Goal: Download file/media

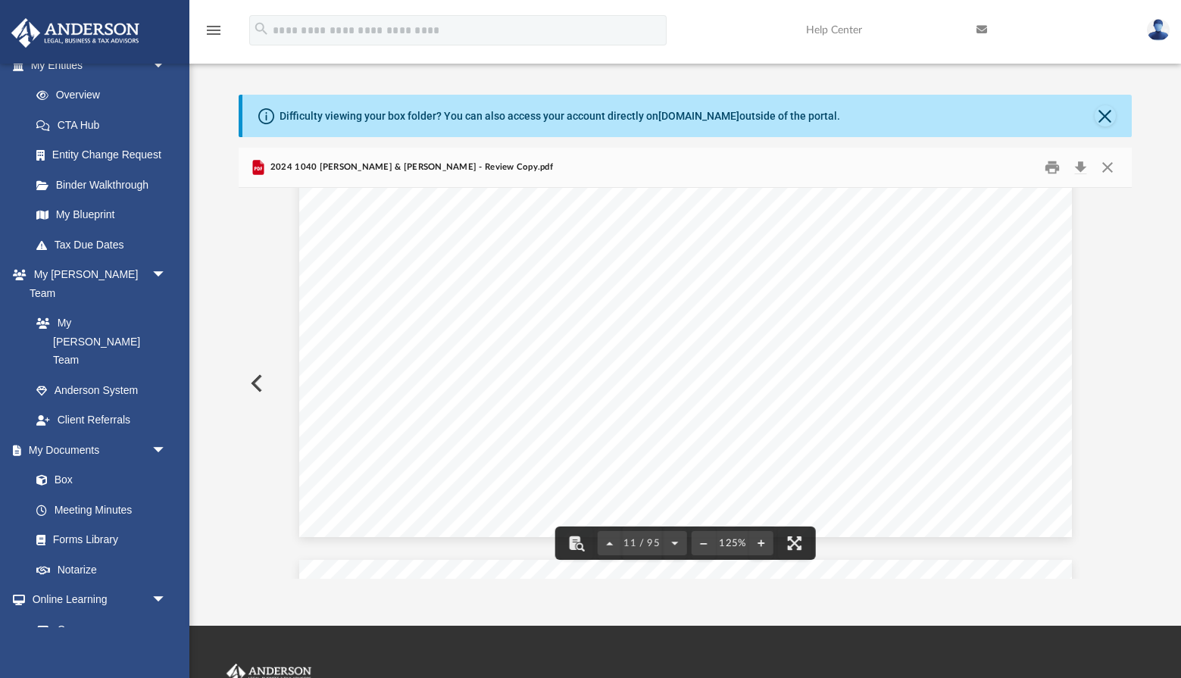
scroll to position [10887, 0]
click at [64, 465] on link "Box" at bounding box center [105, 480] width 168 height 30
click at [1109, 166] on button "Close" at bounding box center [1107, 167] width 27 height 23
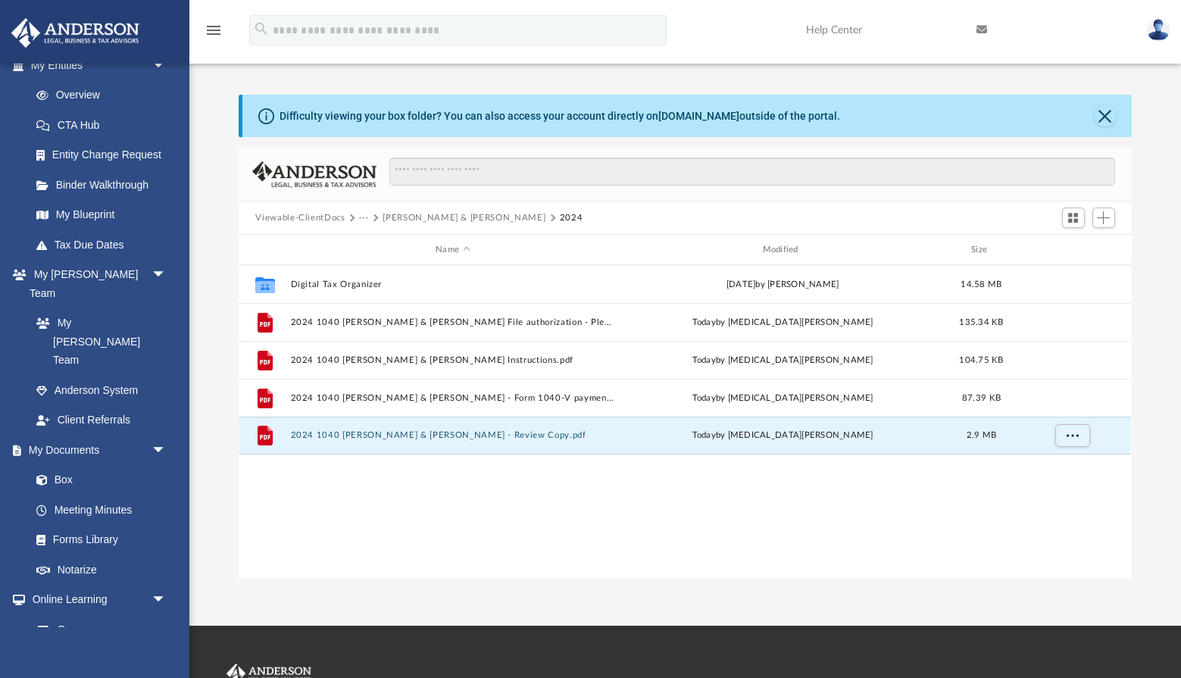
drag, startPoint x: 1106, startPoint y: 111, endPoint x: 793, endPoint y: 204, distance: 326.4
click at [1072, 161] on div "Difficulty viewing your box folder? You can also access your account directly o…" at bounding box center [685, 337] width 892 height 484
click at [1102, 114] on button "Close" at bounding box center [1104, 115] width 21 height 21
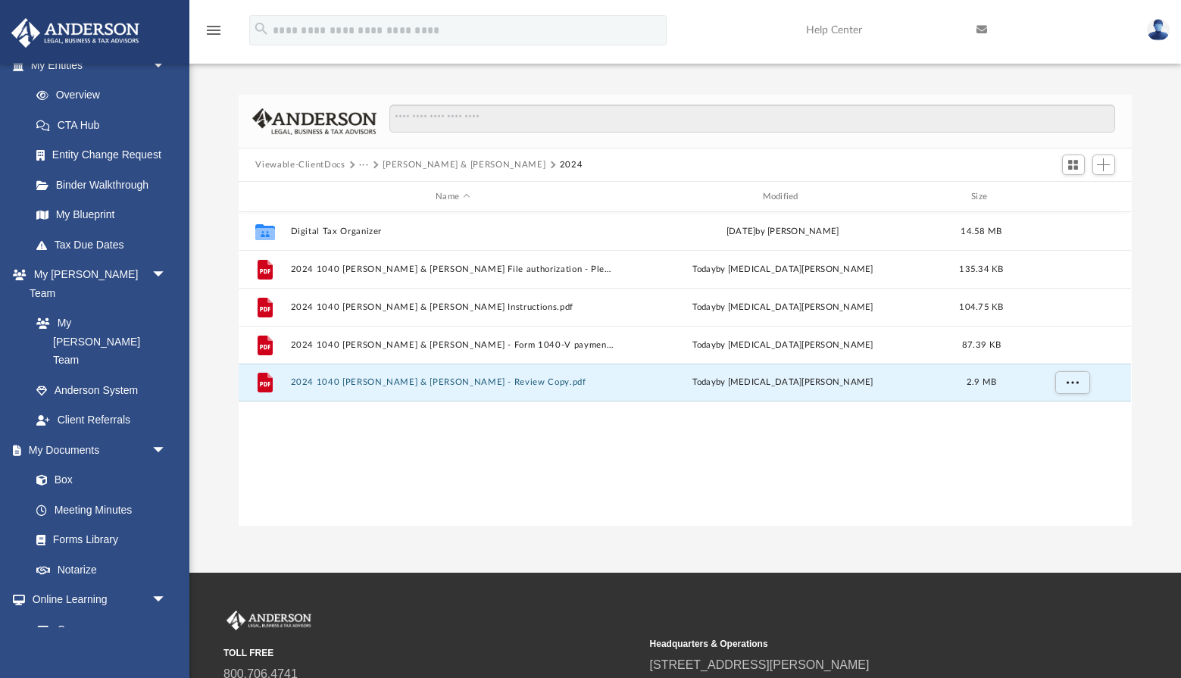
click at [326, 163] on button "Viewable-ClientDocs" at bounding box center [299, 165] width 89 height 14
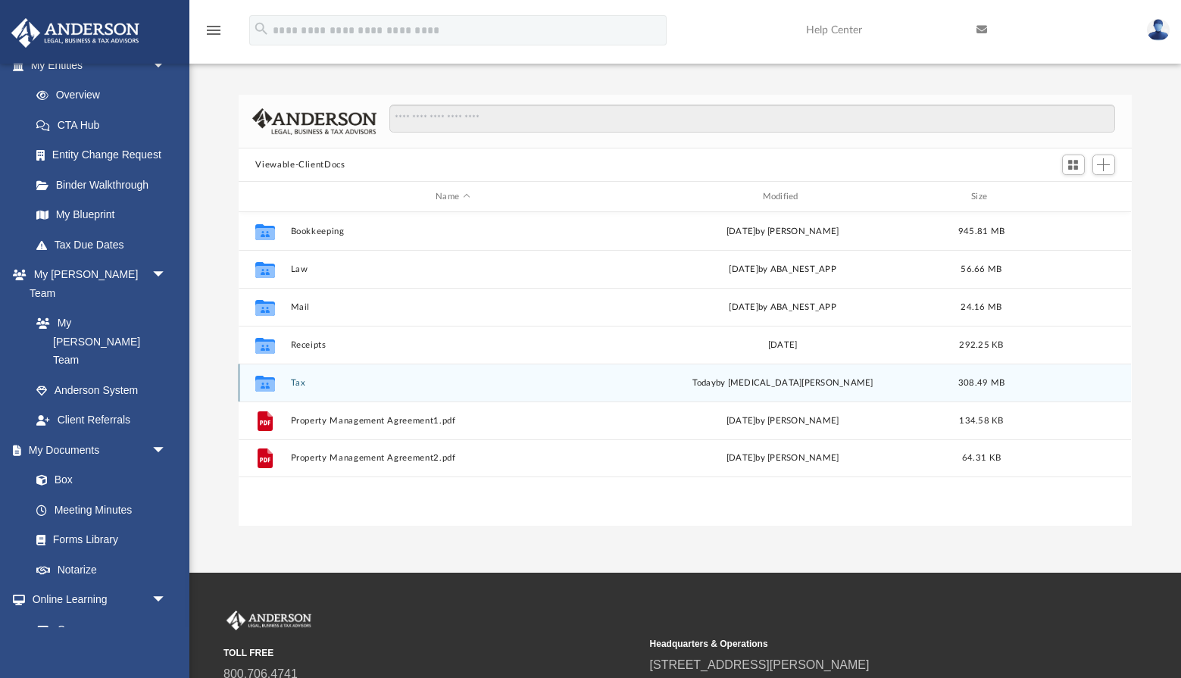
click at [301, 383] on button "Tax" at bounding box center [452, 383] width 323 height 10
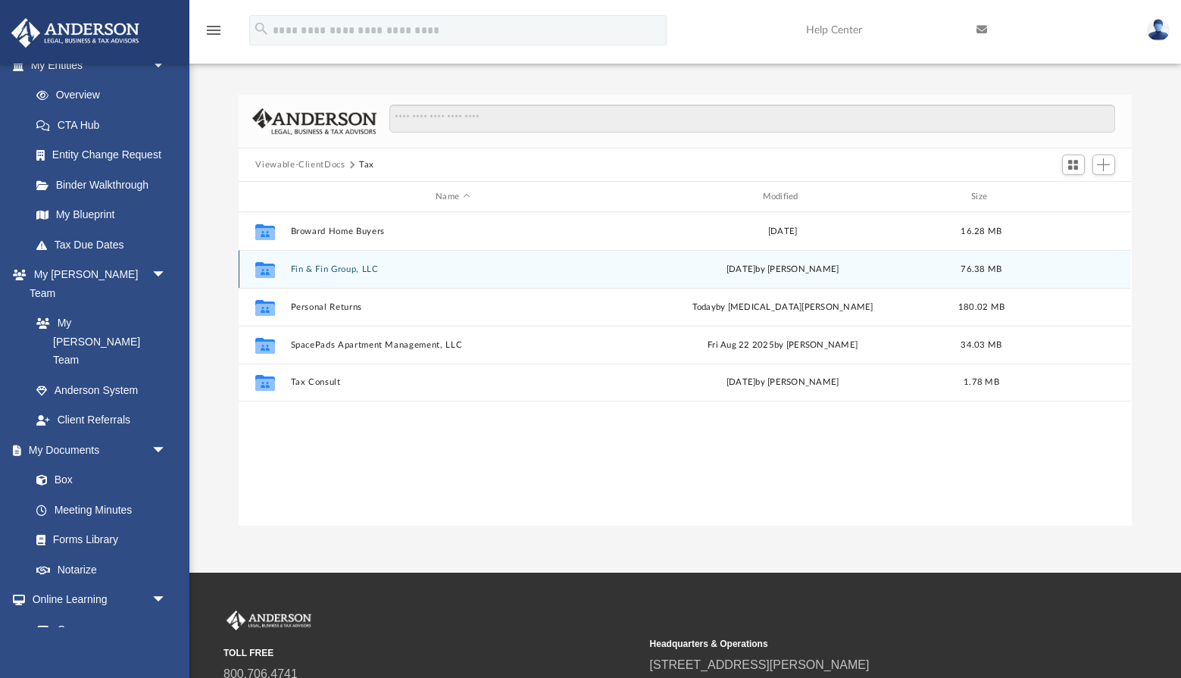
click at [360, 268] on button "Fin & Fin Group, LLC" at bounding box center [452, 269] width 323 height 10
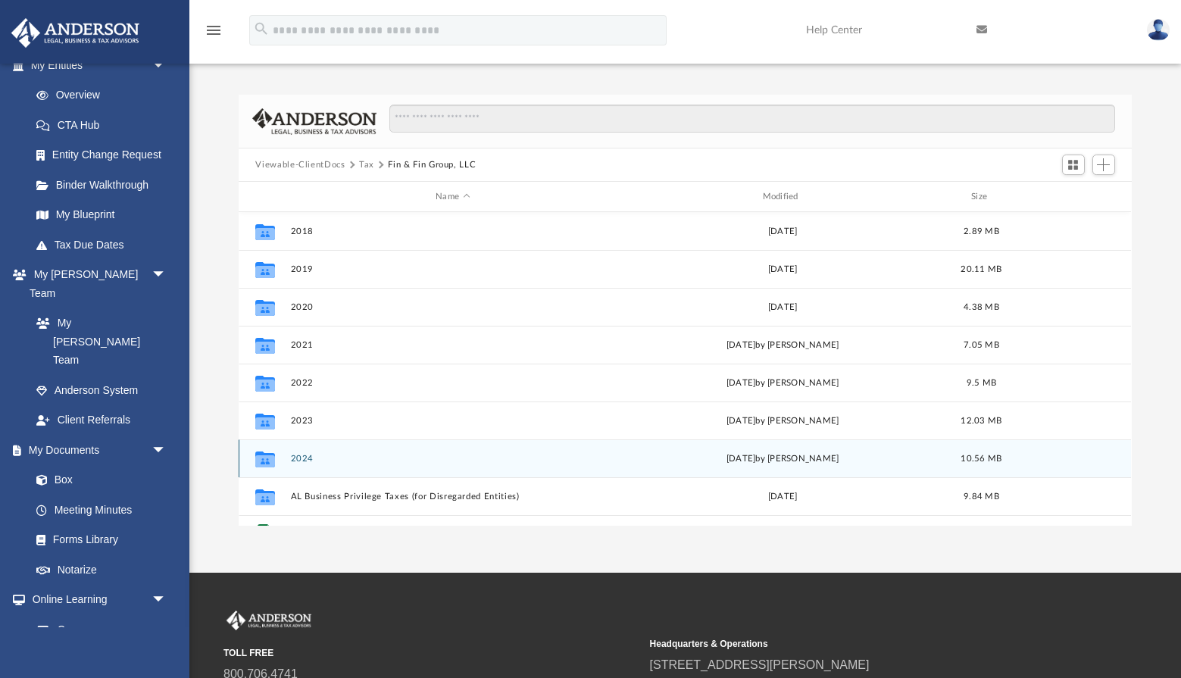
click at [344, 459] on button "2024" at bounding box center [452, 459] width 323 height 10
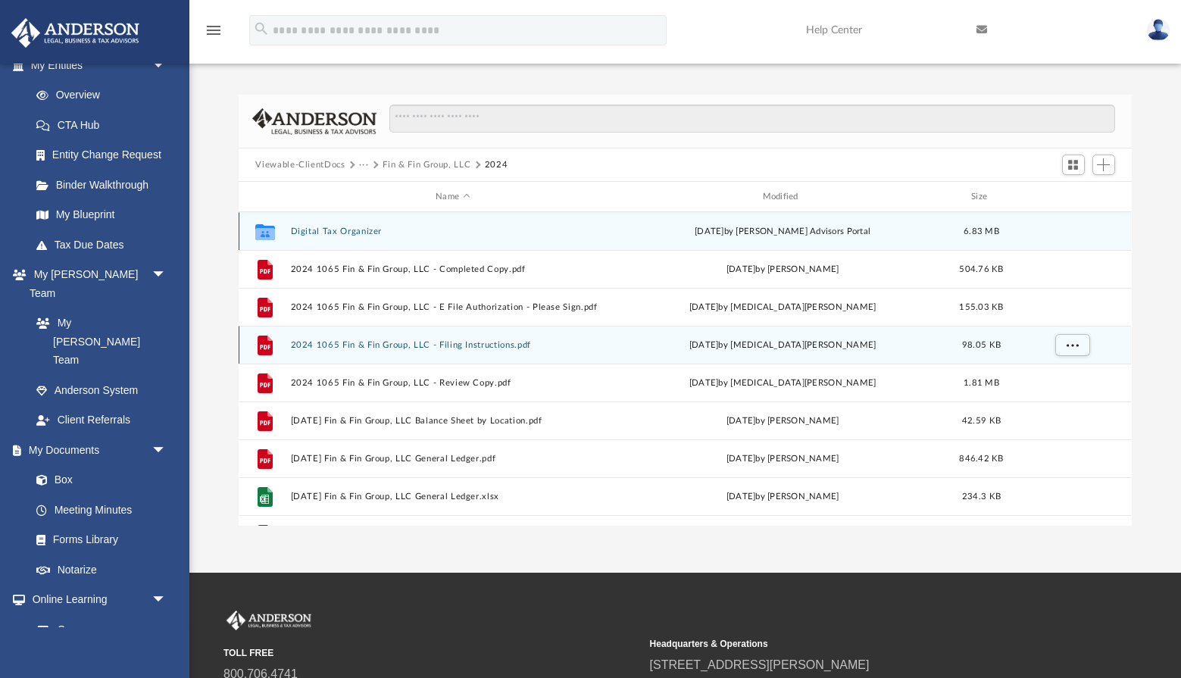
scroll to position [0, 0]
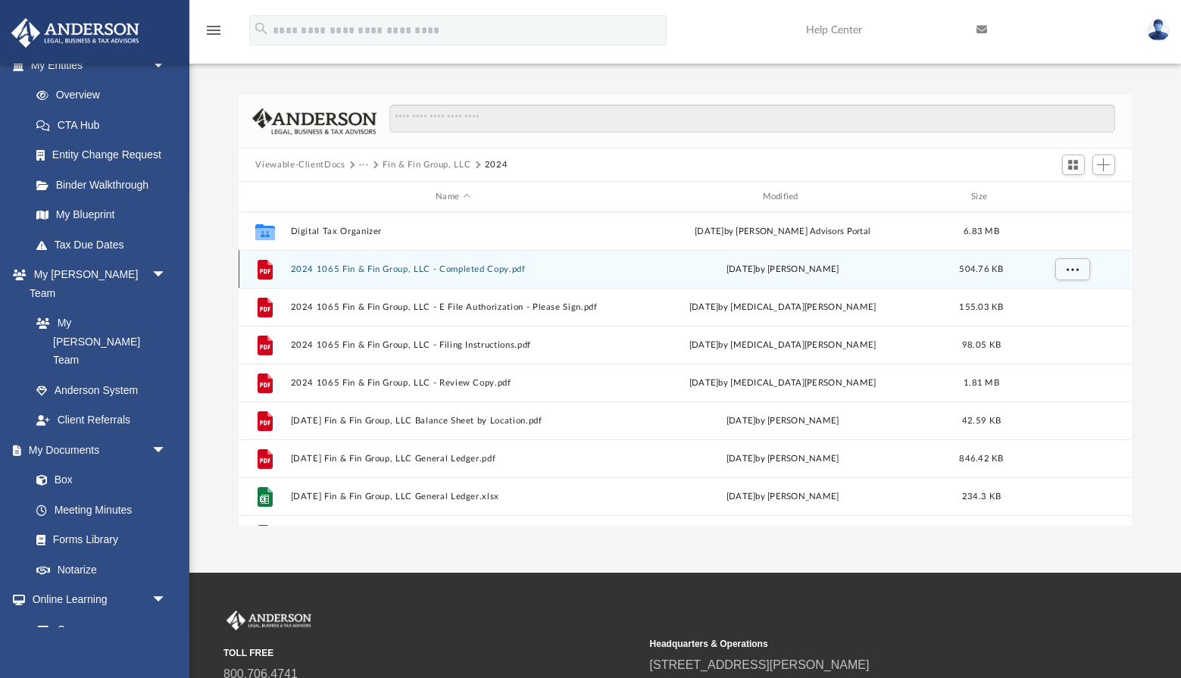
click at [501, 261] on div "File 2024 1065 Fin & Fin Group, LLC - Completed Copy.pdf [DATE] by [PERSON_NAME…" at bounding box center [685, 269] width 892 height 38
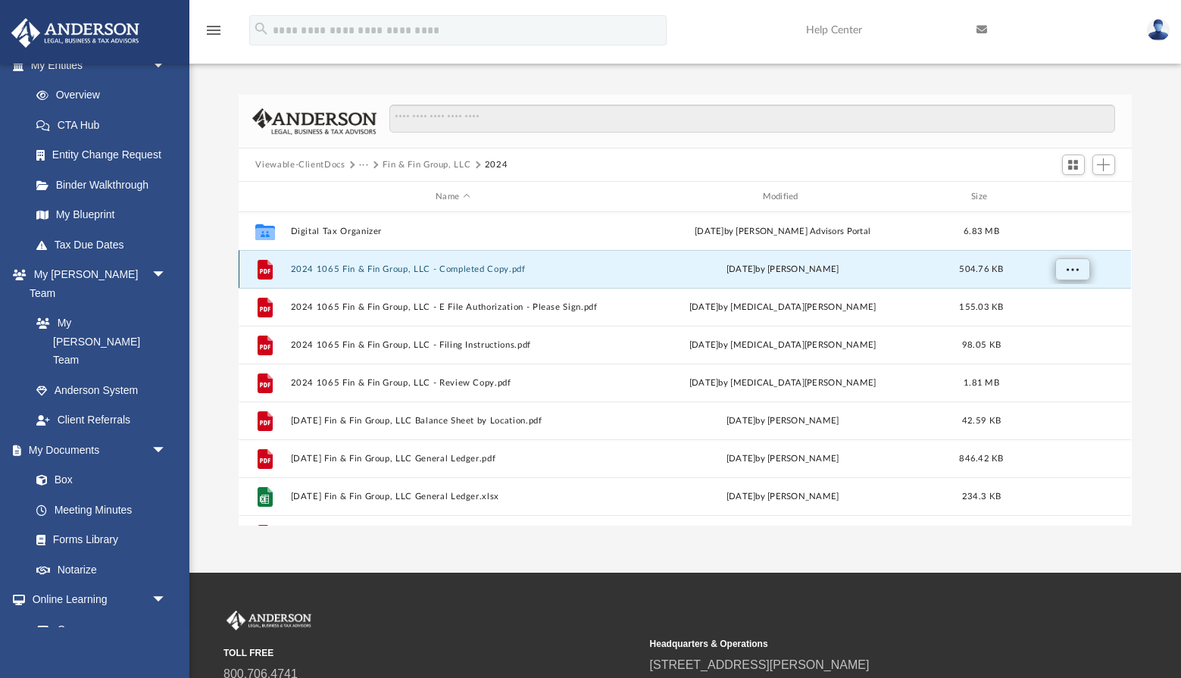
click at [1072, 268] on span "More options" at bounding box center [1072, 268] width 12 height 8
click at [1068, 326] on li "Download" at bounding box center [1059, 325] width 44 height 16
click at [365, 161] on button "···" at bounding box center [364, 165] width 10 height 14
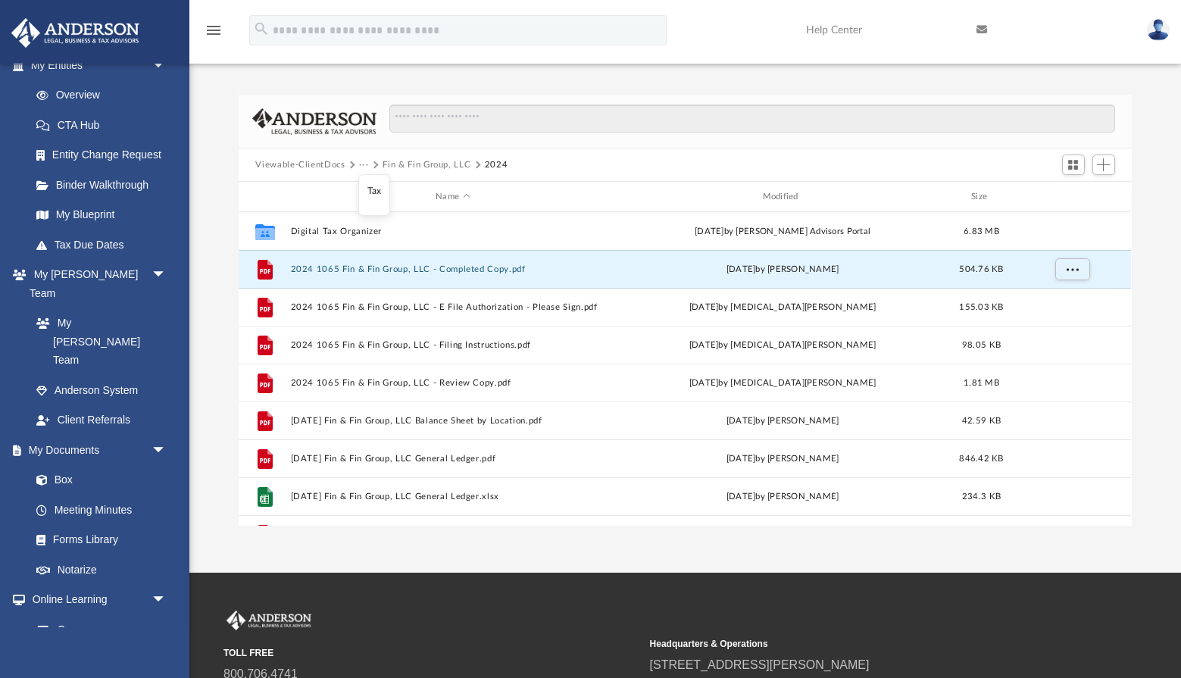
click at [365, 161] on button "···" at bounding box center [364, 165] width 10 height 14
click at [332, 164] on button "Viewable-ClientDocs" at bounding box center [299, 165] width 89 height 14
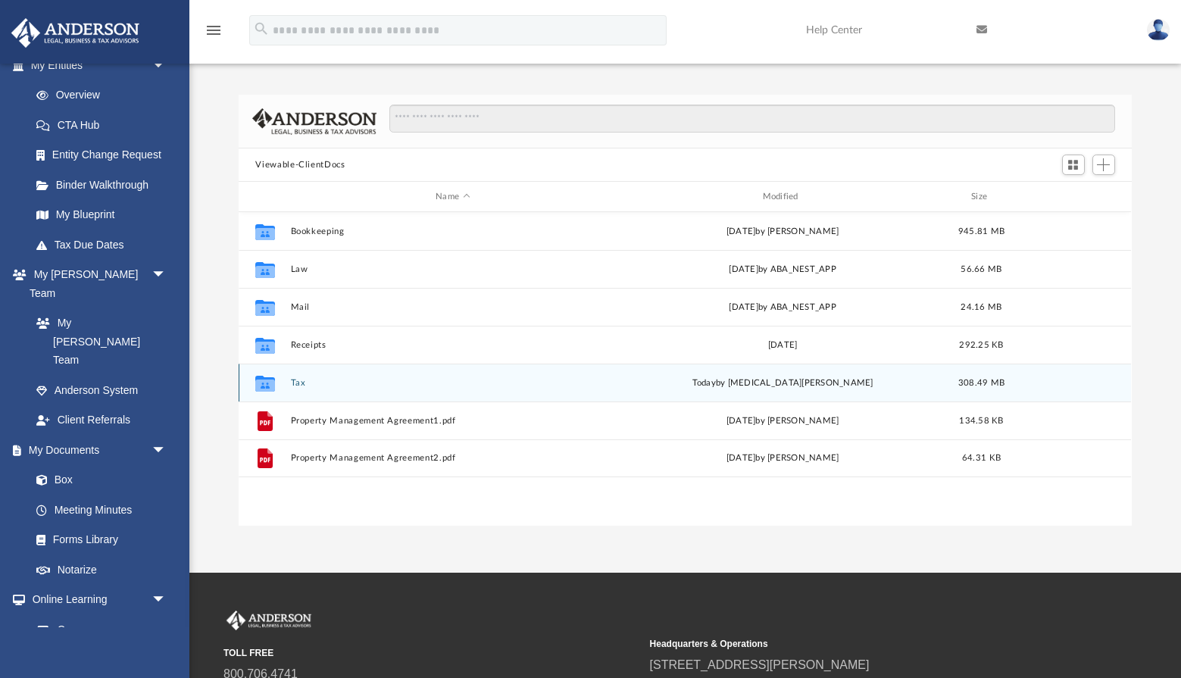
click at [304, 381] on button "Tax" at bounding box center [452, 383] width 323 height 10
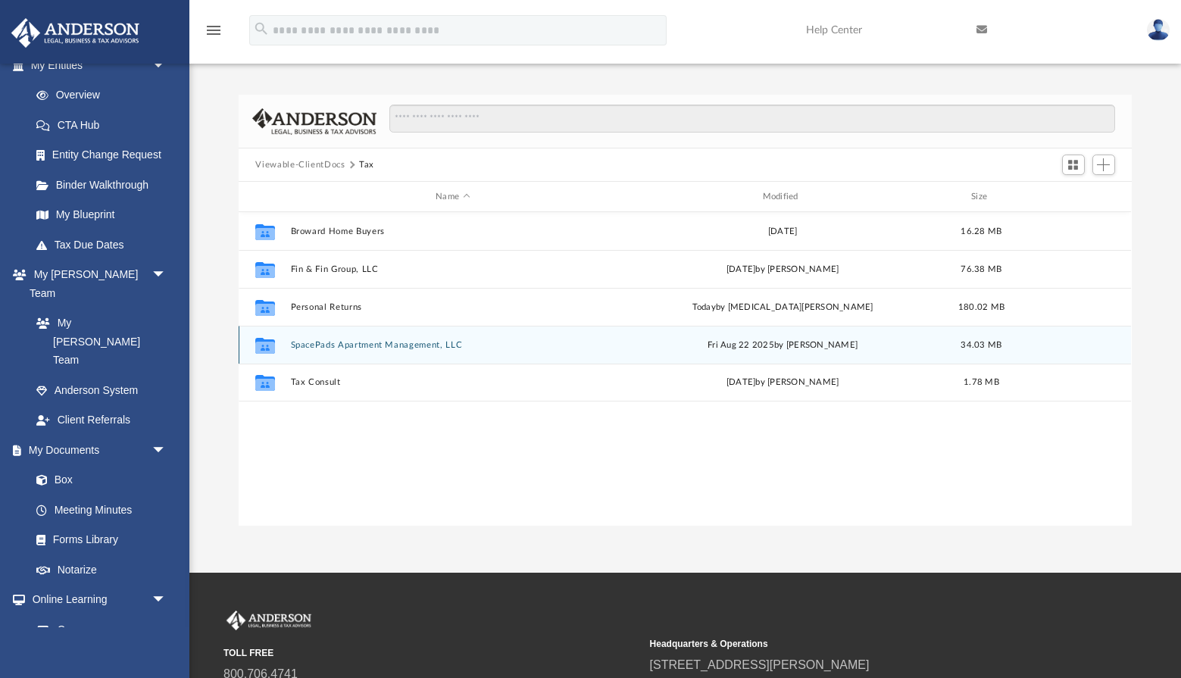
click at [383, 340] on button "SpacePads Apartment Management, LLC" at bounding box center [452, 345] width 323 height 10
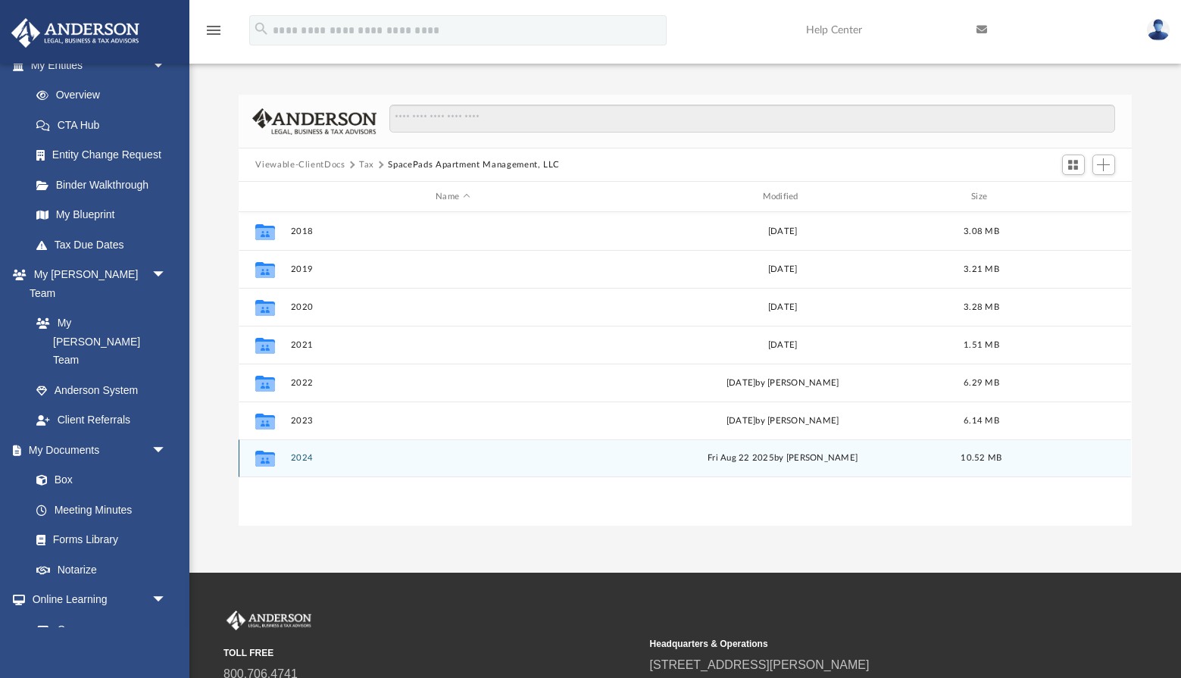
click at [301, 458] on button "2024" at bounding box center [452, 458] width 323 height 10
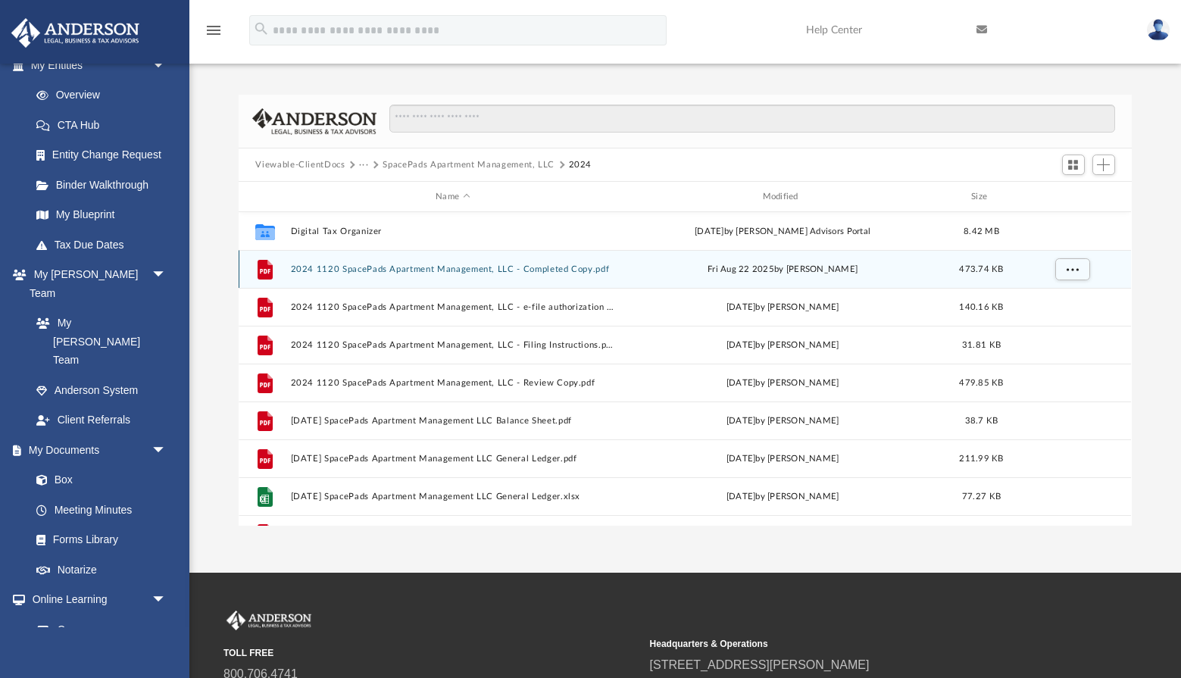
click at [579, 267] on button "2024 1120 SpacePads Apartment Management, LLC - Completed Copy.pdf" at bounding box center [452, 269] width 323 height 10
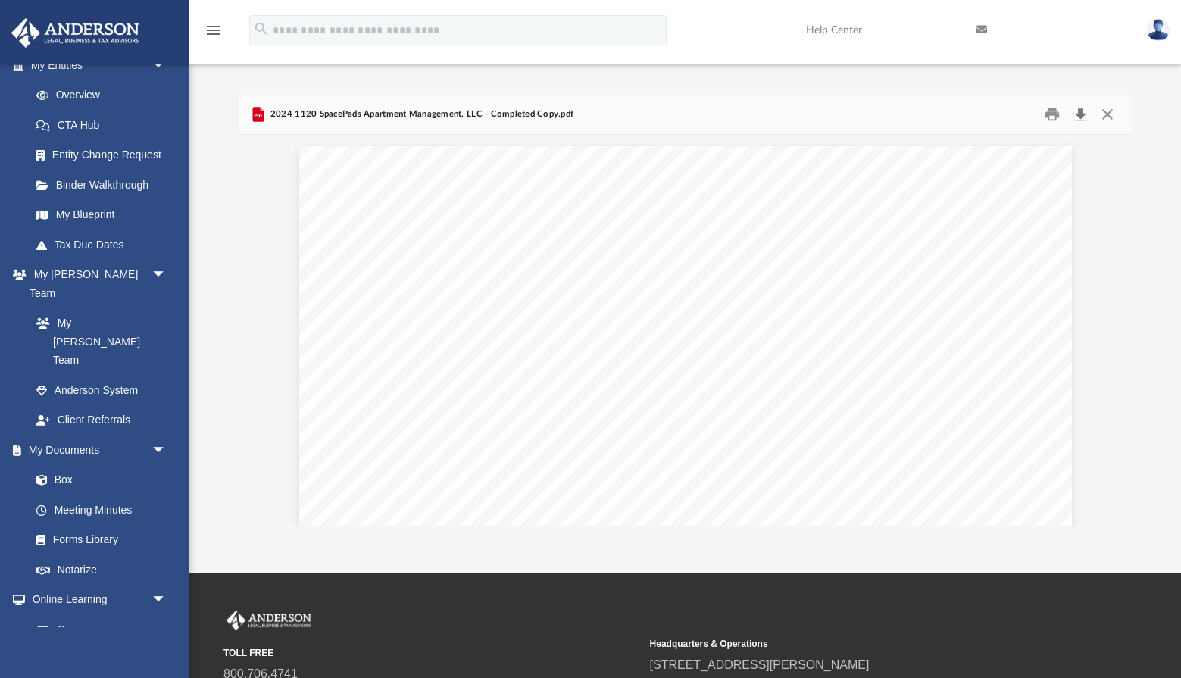
click at [1081, 114] on button "Download" at bounding box center [1080, 114] width 27 height 23
click at [1109, 111] on button "Close" at bounding box center [1107, 114] width 27 height 23
